Goal: Information Seeking & Learning: Learn about a topic

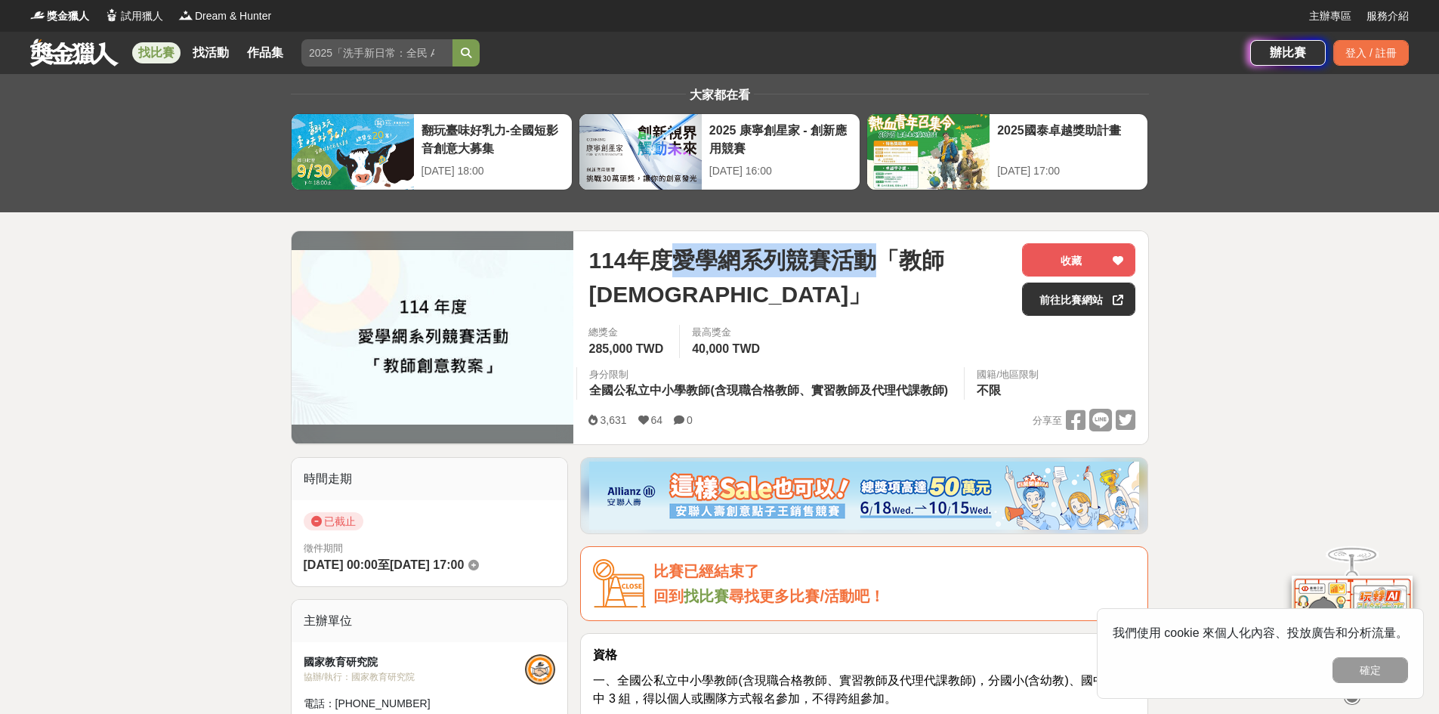
drag, startPoint x: 677, startPoint y: 260, endPoint x: 884, endPoint y: 269, distance: 207.2
click at [884, 269] on span "114年度愛學網系列競賽活動「教師[DEMOGRAPHIC_DATA]」" at bounding box center [798, 277] width 421 height 68
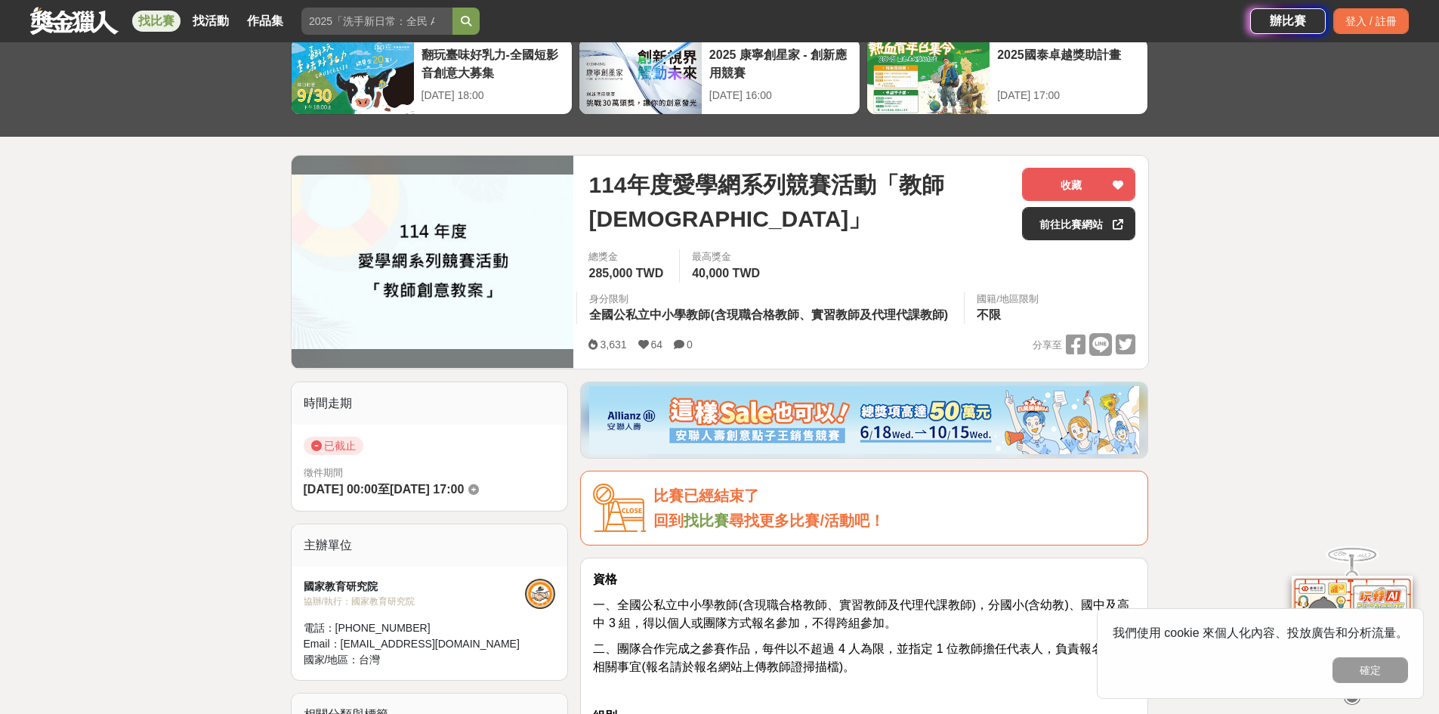
click at [765, 320] on span "全國公私立中小學教師(含現職合格教師、實習教師及代理代課教師)" at bounding box center [768, 314] width 359 height 13
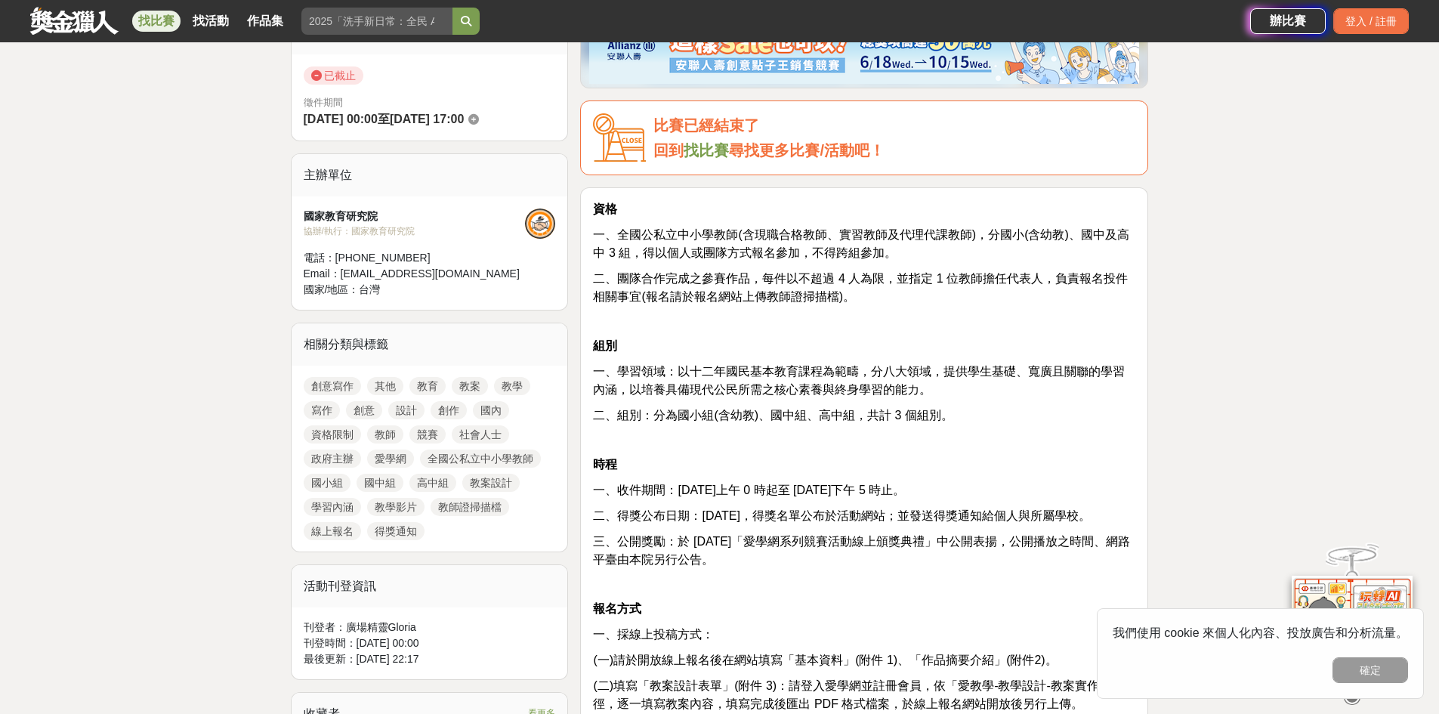
scroll to position [529, 0]
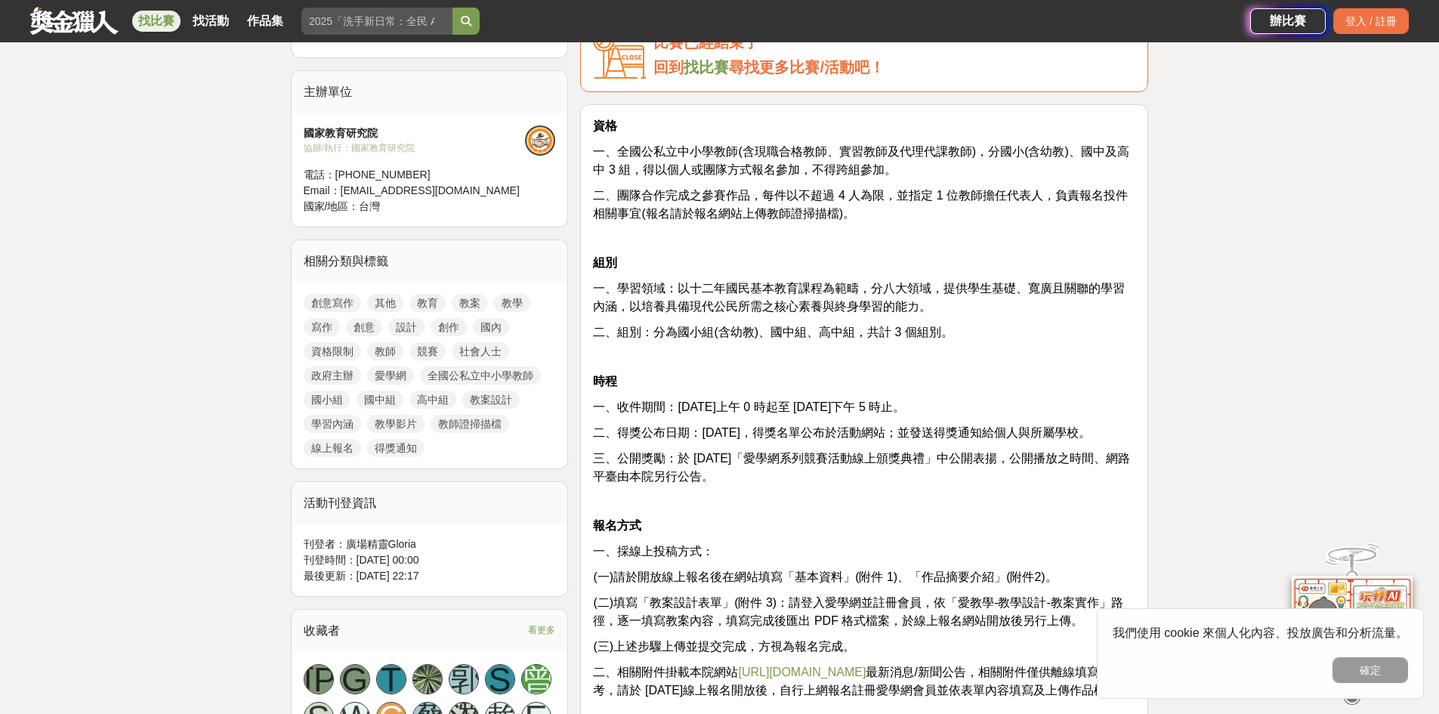
drag, startPoint x: 804, startPoint y: 407, endPoint x: 988, endPoint y: 403, distance: 184.3
click at [905, 403] on span "一、收件期間：[DATE]上午 0 時起至 [DATE]下午 5 時止。" at bounding box center [749, 406] width 312 height 13
click at [866, 435] on span "二、得獎公布日期：[DATE]，得獎名單公布於活動網站；並發送得獎通知給個人與所屬學校。" at bounding box center [841, 432] width 497 height 13
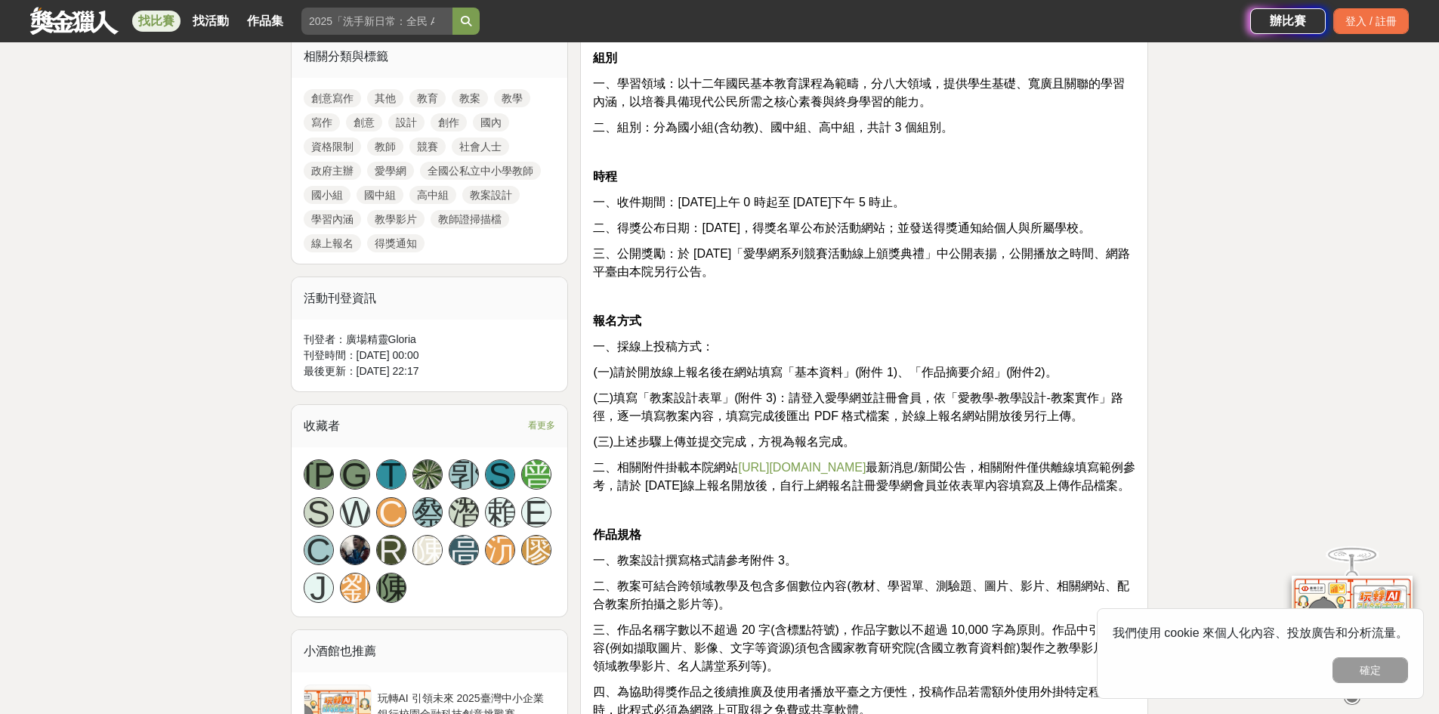
scroll to position [755, 0]
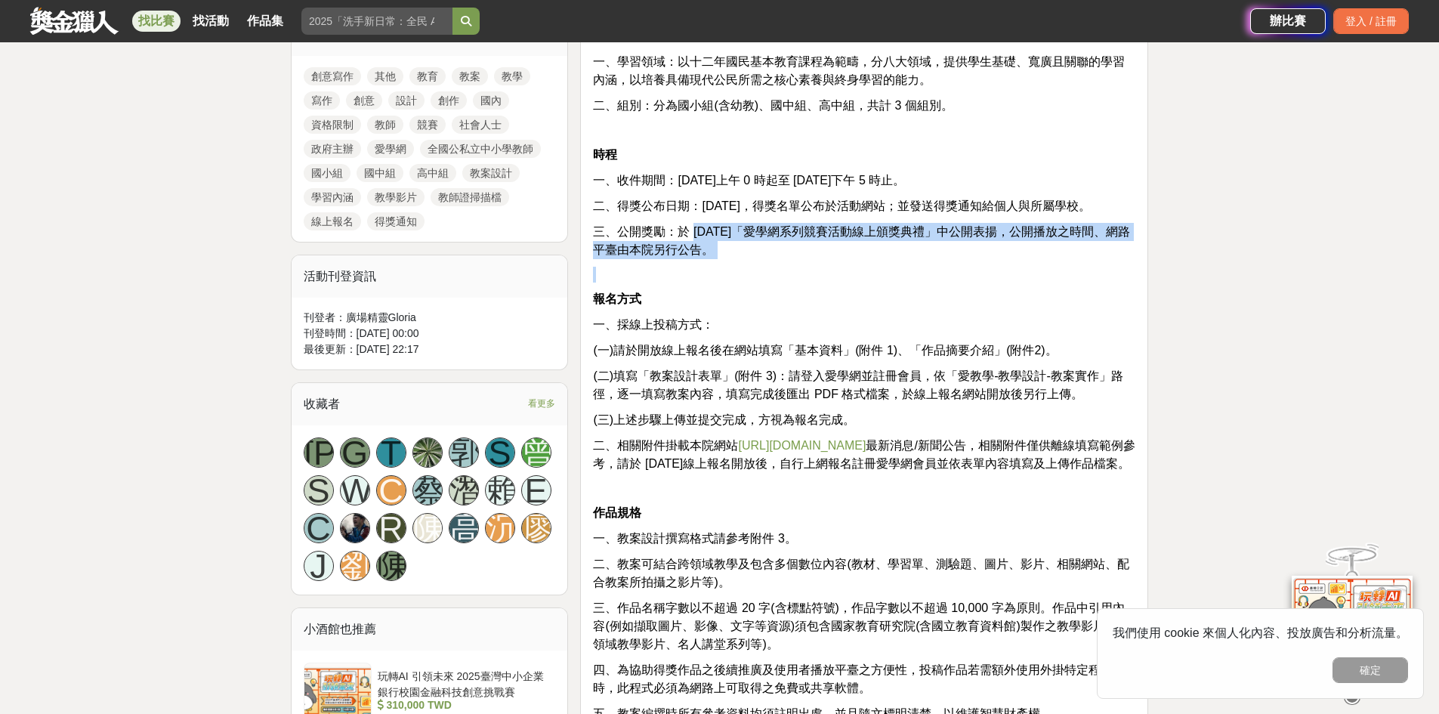
drag, startPoint x: 692, startPoint y: 239, endPoint x: 798, endPoint y: 261, distance: 108.1
click at [798, 261] on div "資格 一、全國公私立中小學教師(含現職合格教師、實習教師及代理代課教師)，分國小(含幼教)、國中及高中 3 組，得以個人或團隊方式報名參加，不得跨組參加。 二…" at bounding box center [864, 612] width 542 height 1444
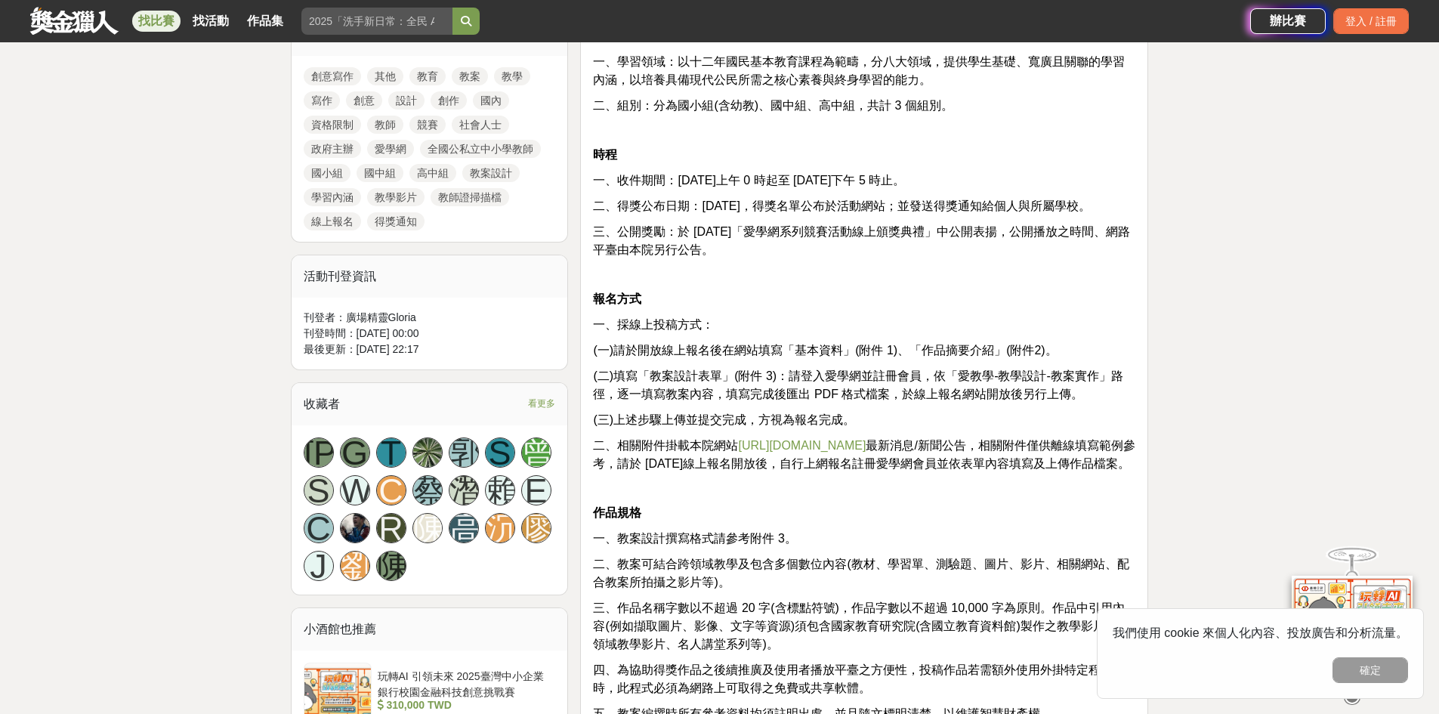
click at [749, 347] on span "(一)請於開放線上報名後在網站填寫「基本資料」(附件 1)、「作品摘要介紹」(附件2)。" at bounding box center [825, 350] width 464 height 13
click at [739, 353] on span "(一)請於開放線上報名後在網站填寫「基本資料」(附件 1)、「作品摘要介紹」(附件2)。" at bounding box center [825, 350] width 464 height 13
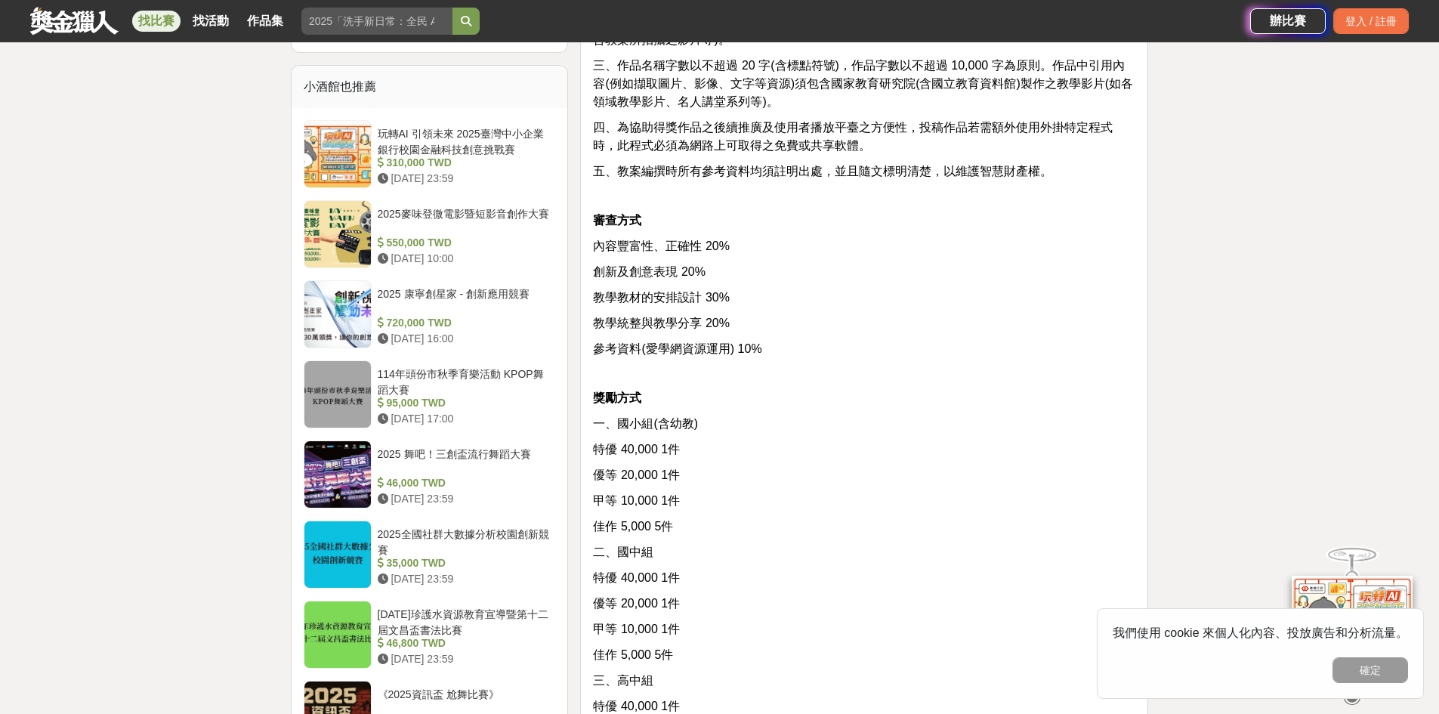
scroll to position [1262, 0]
